Goal: Check status

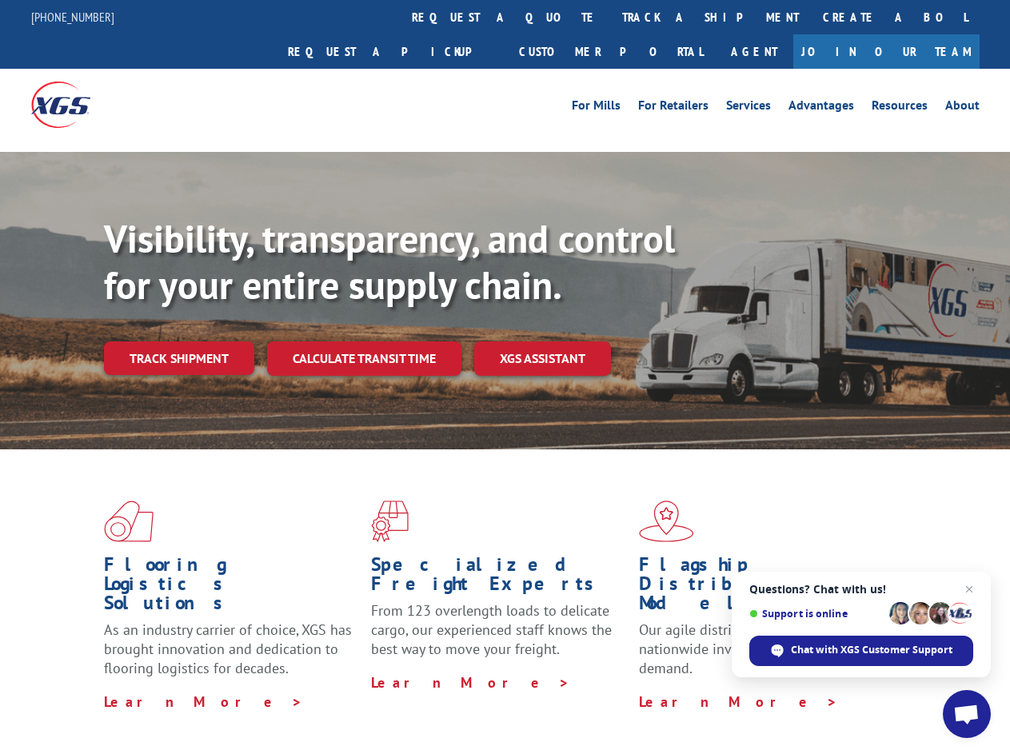
click at [505, 377] on div "Visibility, transparency, and control for your entire supply chain. Track shipm…" at bounding box center [557, 327] width 906 height 223
click at [610, 17] on link "track a shipment" at bounding box center [710, 17] width 201 height 34
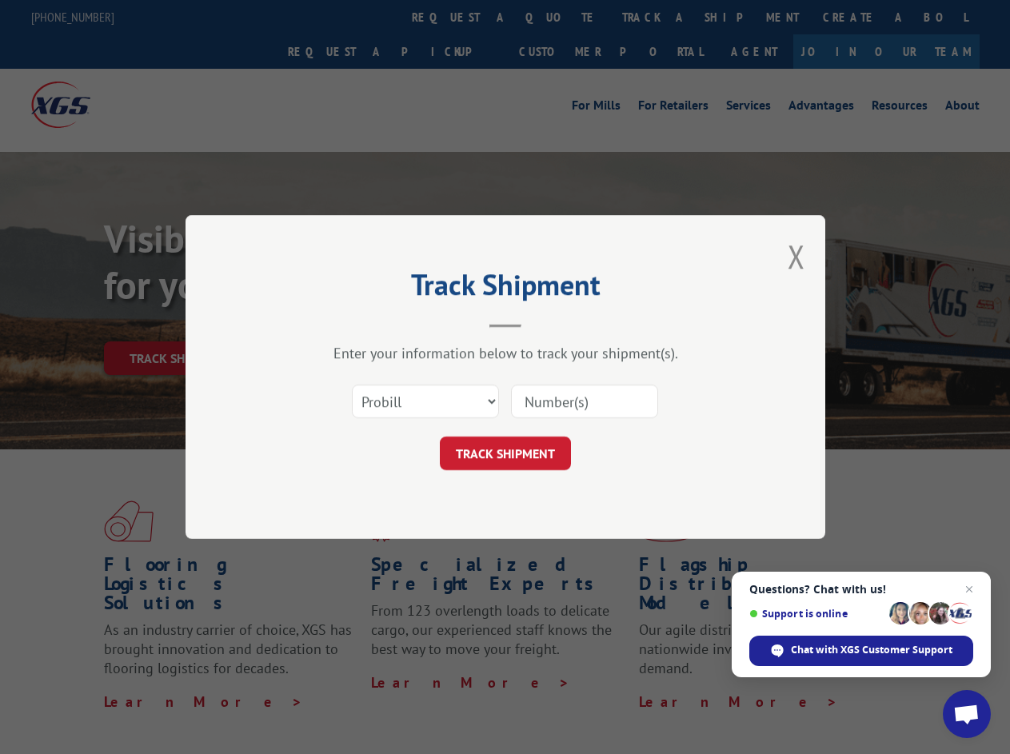
click at [558, 17] on div "Track Shipment Enter your information below to track your shipment(s). Select c…" at bounding box center [505, 377] width 1010 height 754
click at [658, 17] on div "Track Shipment Enter your information below to track your shipment(s). Select c…" at bounding box center [505, 377] width 1010 height 754
click at [178, 323] on div "Track Shipment Enter your information below to track your shipment(s). Select c…" at bounding box center [505, 377] width 1010 height 754
click at [363, 323] on header "Track Shipment" at bounding box center [506, 301] width 480 height 54
click at [543, 323] on header "Track Shipment" at bounding box center [506, 301] width 480 height 54
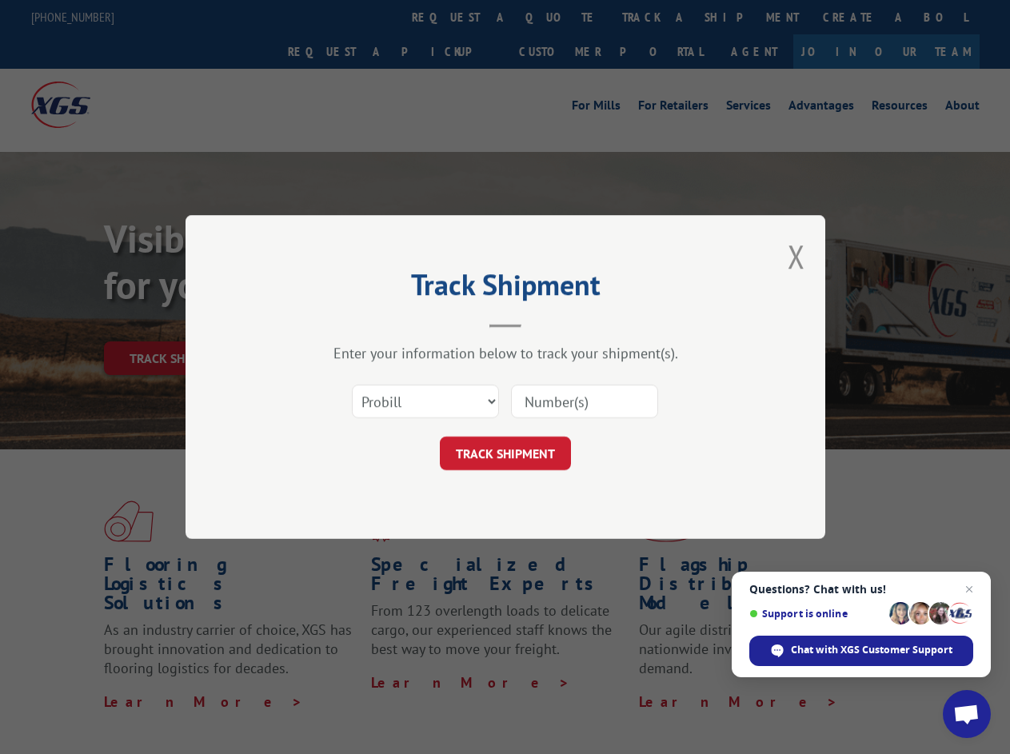
click at [967, 714] on span "Open chat" at bounding box center [966, 716] width 26 height 22
